Goal: Task Accomplishment & Management: Manage account settings

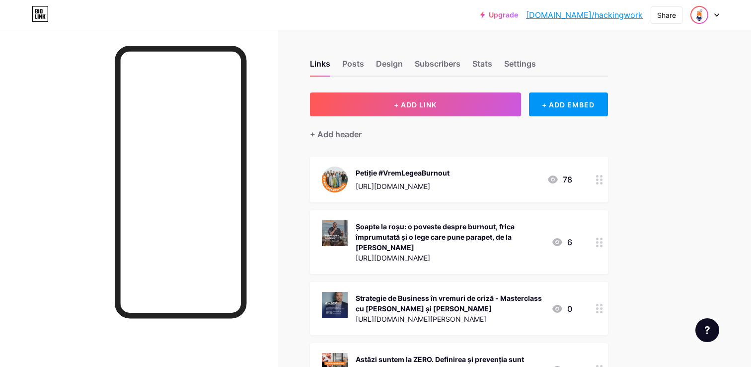
click at [697, 17] on img at bounding box center [699, 15] width 16 height 16
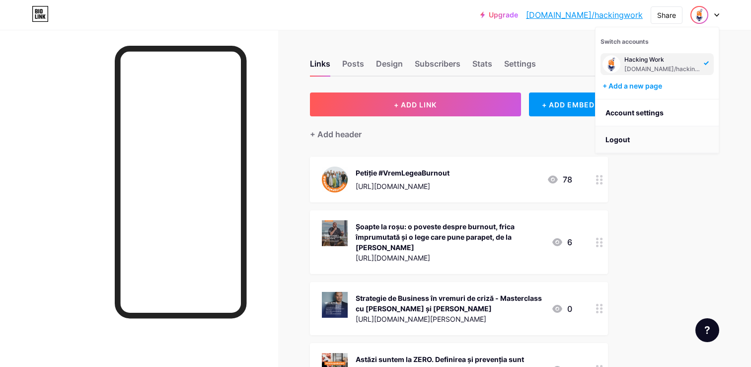
click at [627, 141] on li "Logout" at bounding box center [657, 139] width 123 height 27
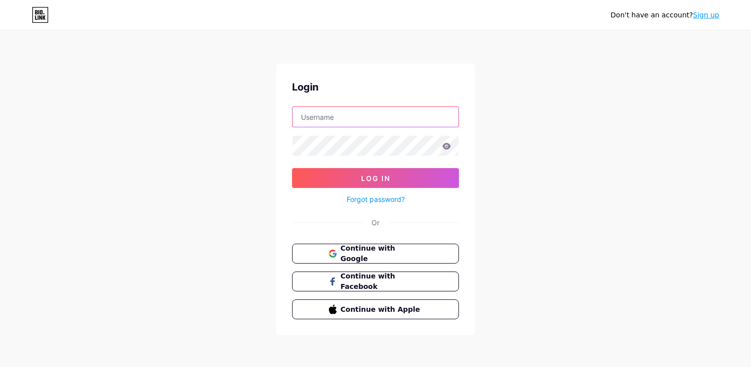
click at [385, 123] on input "text" at bounding box center [376, 117] width 166 height 20
type input "[EMAIL_ADDRESS][DOMAIN_NAME]"
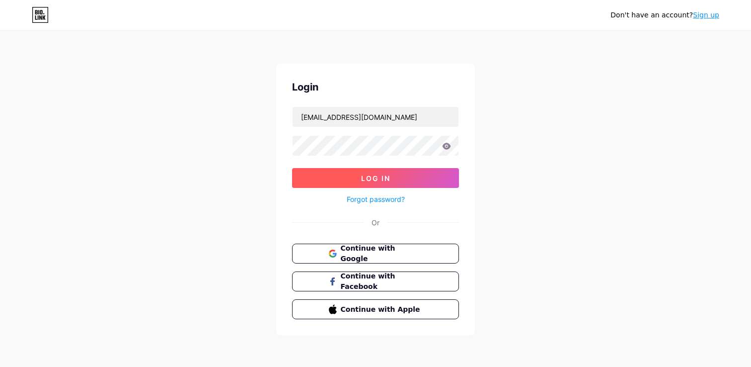
click at [377, 173] on button "Log In" at bounding box center [375, 178] width 167 height 20
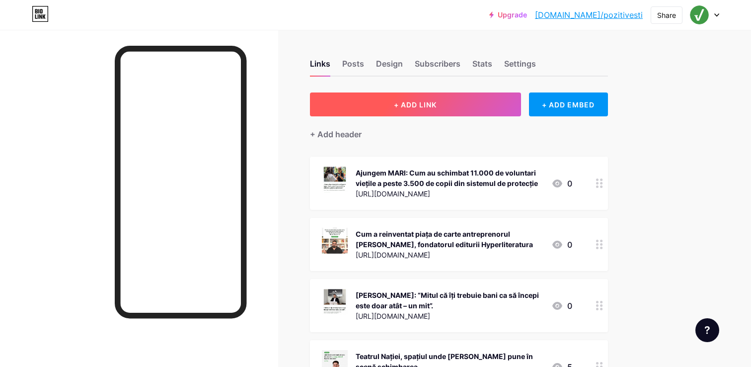
click at [416, 101] on span "+ ADD LINK" at bounding box center [415, 104] width 43 height 8
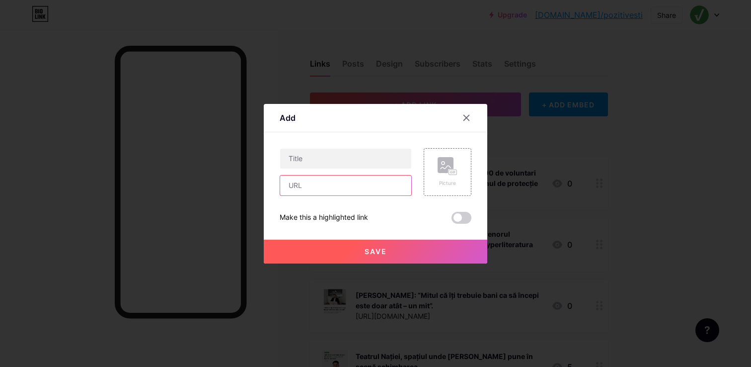
click at [318, 184] on input "text" at bounding box center [345, 185] width 131 height 20
paste input "[URL][DOMAIN_NAME]"
type input "[URL][DOMAIN_NAME]"
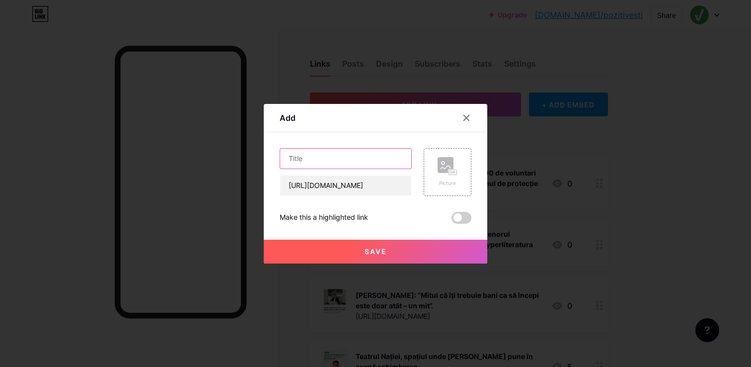
click at [343, 153] on input "text" at bounding box center [345, 159] width 131 height 20
paste input "Distribuția de lichide a viitorului: de la festivaluri la orașe smart, TapPoint…"
type input "Distribuția de lichide a viitorului: de la festivaluri la orașe smart, TapPoint…"
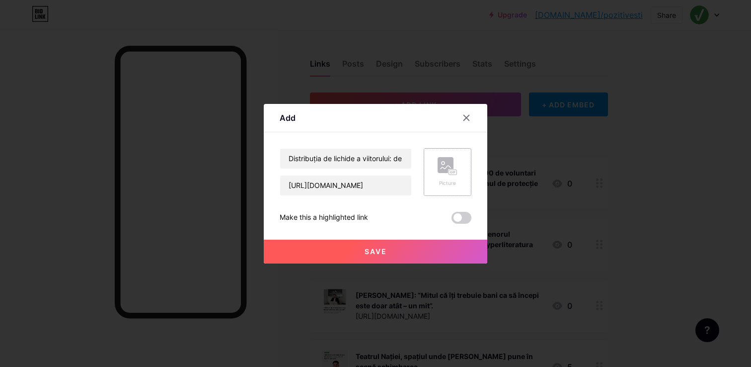
click at [451, 164] on rect at bounding box center [446, 165] width 16 height 16
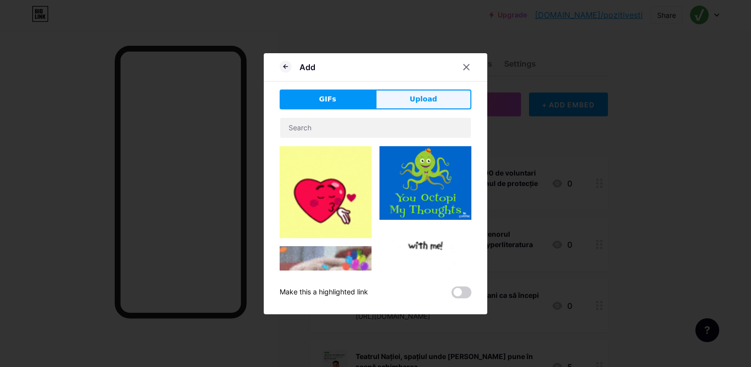
click at [402, 100] on button "Upload" at bounding box center [424, 99] width 96 height 20
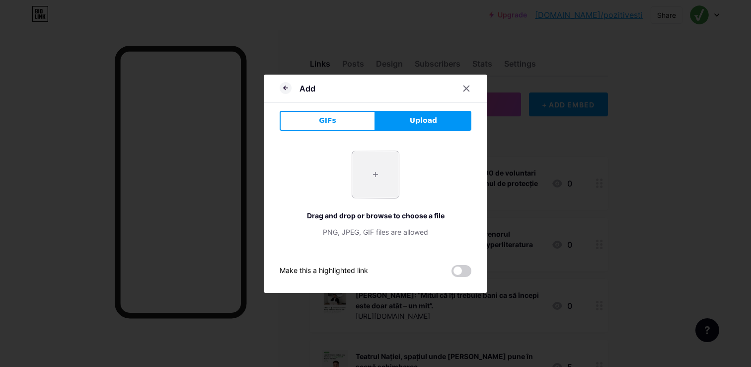
click at [376, 182] on input "file" at bounding box center [375, 174] width 47 height 47
type input "C:\fakepath\01 - TapPoint - distributia de lichide a viitorului_ de la festival…"
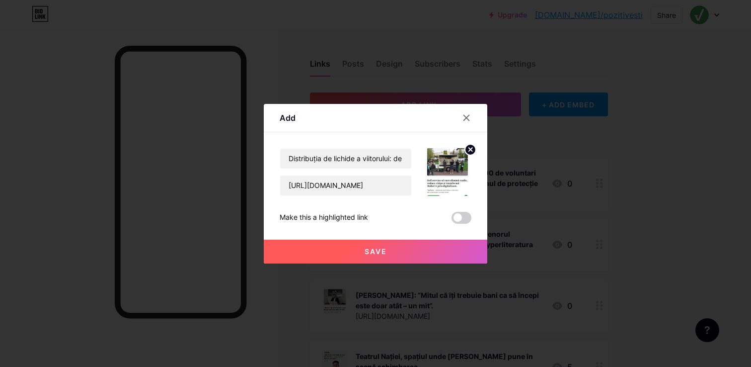
click at [431, 251] on button "Save" at bounding box center [376, 251] width 224 height 24
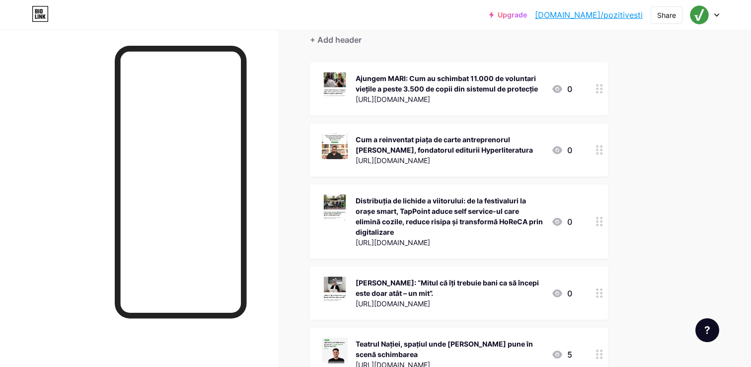
scroll to position [95, 0]
click at [596, 89] on icon at bounding box center [599, 87] width 7 height 9
click at [287, 228] on div "Delete" at bounding box center [290, 228] width 21 height 12
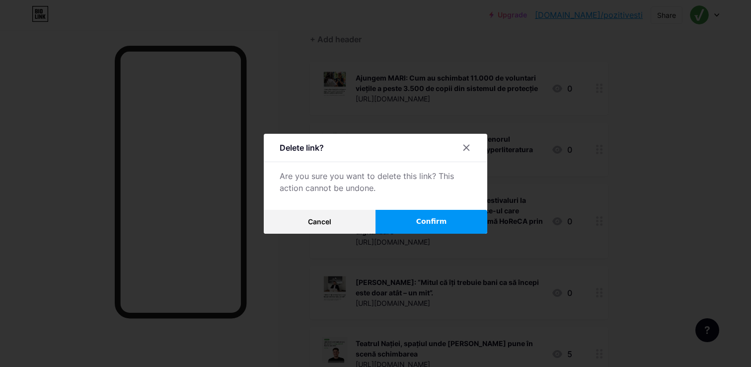
click at [456, 220] on button "Confirm" at bounding box center [432, 222] width 112 height 24
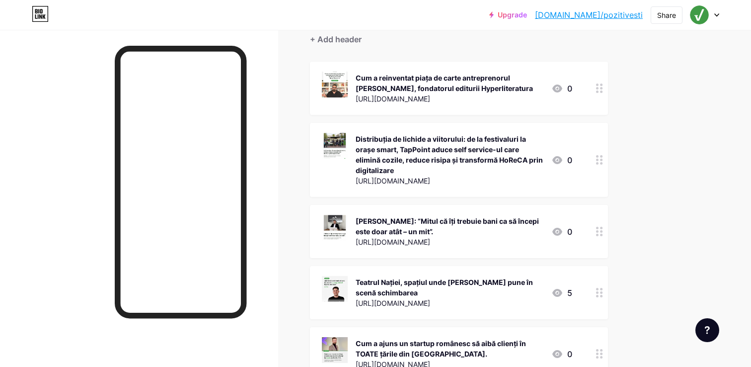
click at [599, 287] on div at bounding box center [599, 292] width 17 height 53
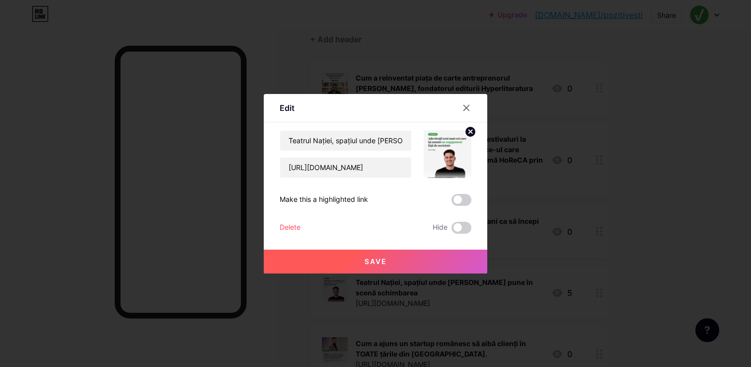
click at [360, 224] on div "Delete Hide" at bounding box center [376, 228] width 192 height 12
click at [294, 228] on div "Delete" at bounding box center [290, 228] width 21 height 12
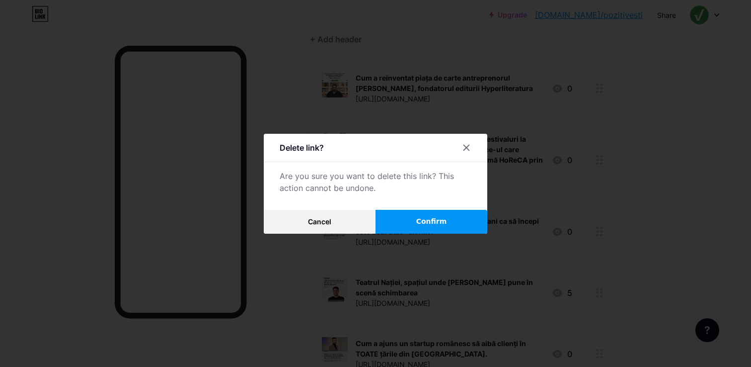
click at [410, 222] on button "Confirm" at bounding box center [432, 222] width 112 height 24
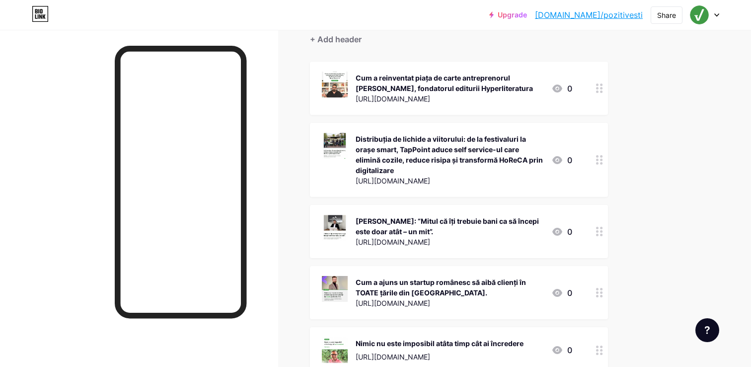
click at [595, 294] on div at bounding box center [599, 292] width 17 height 53
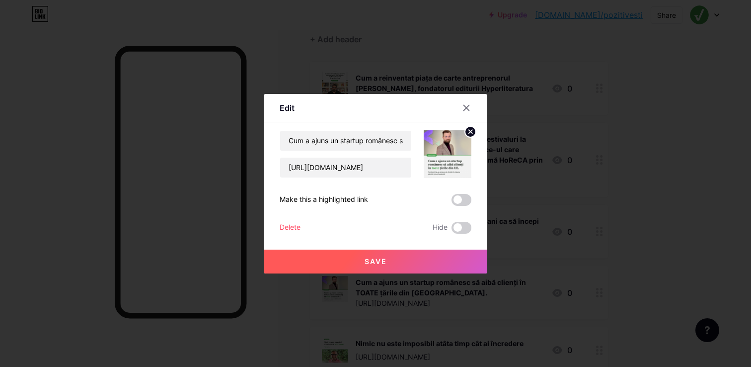
click at [293, 224] on div "Delete" at bounding box center [290, 228] width 21 height 12
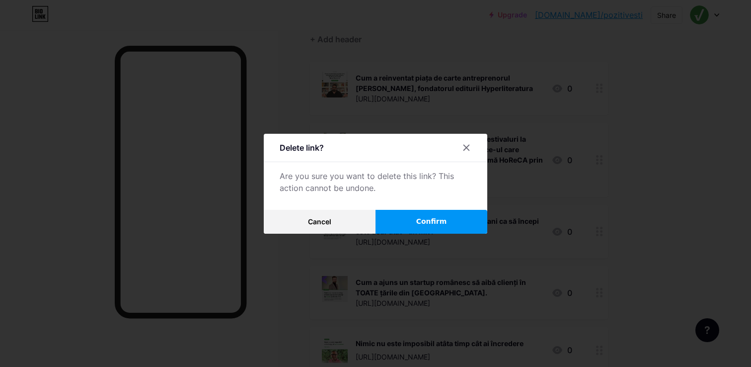
click at [408, 223] on button "Confirm" at bounding box center [432, 222] width 112 height 24
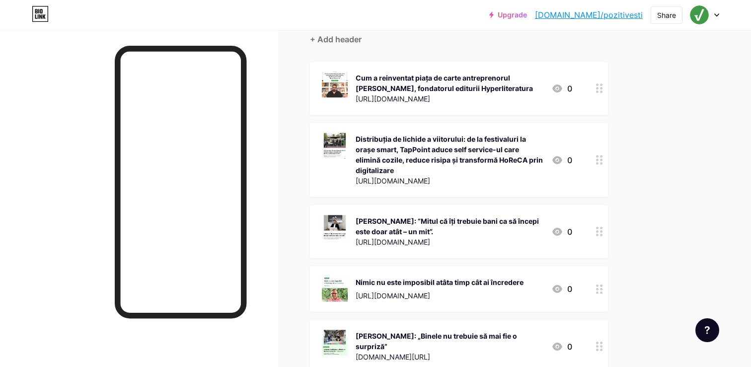
click at [598, 288] on circle at bounding box center [597, 289] width 2 height 2
click at [323, 223] on div "Delete Hide" at bounding box center [376, 228] width 192 height 12
click at [295, 227] on div "Delete" at bounding box center [290, 228] width 21 height 12
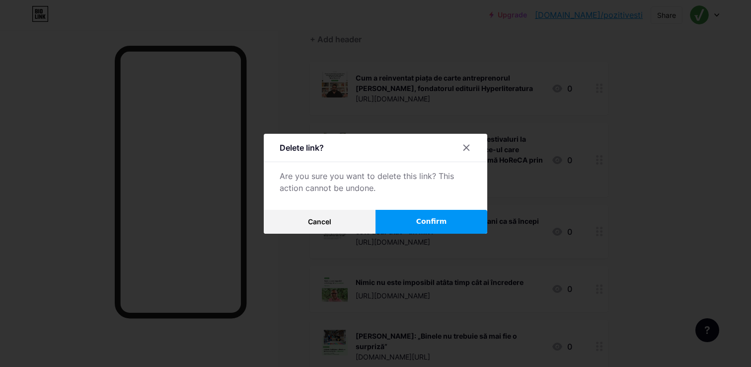
click at [392, 221] on button "Confirm" at bounding box center [432, 222] width 112 height 24
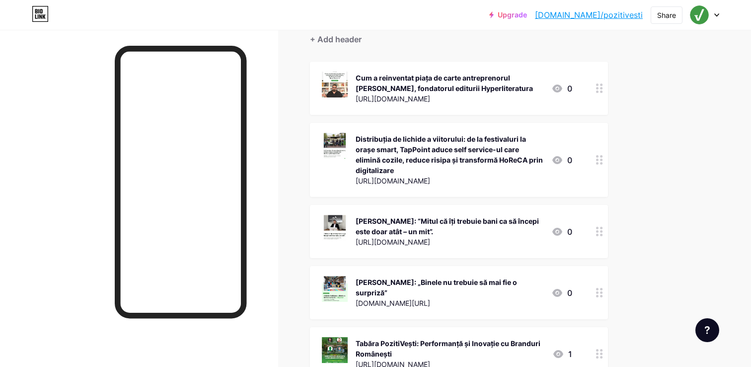
click at [599, 292] on icon at bounding box center [599, 292] width 7 height 9
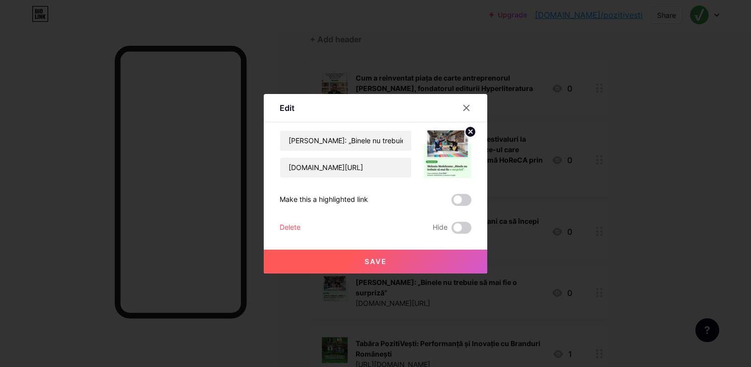
click at [291, 224] on div "Delete" at bounding box center [290, 228] width 21 height 12
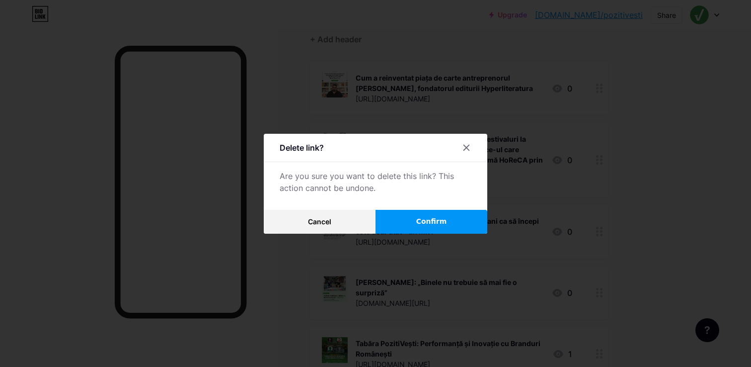
click at [396, 226] on button "Confirm" at bounding box center [432, 222] width 112 height 24
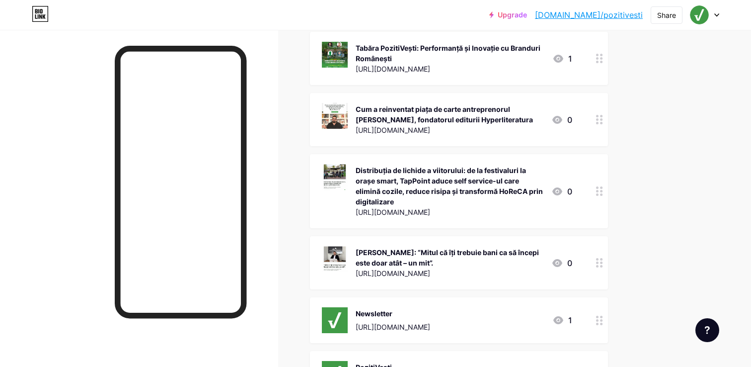
scroll to position [106, 0]
